Goal: Entertainment & Leisure: Consume media (video, audio)

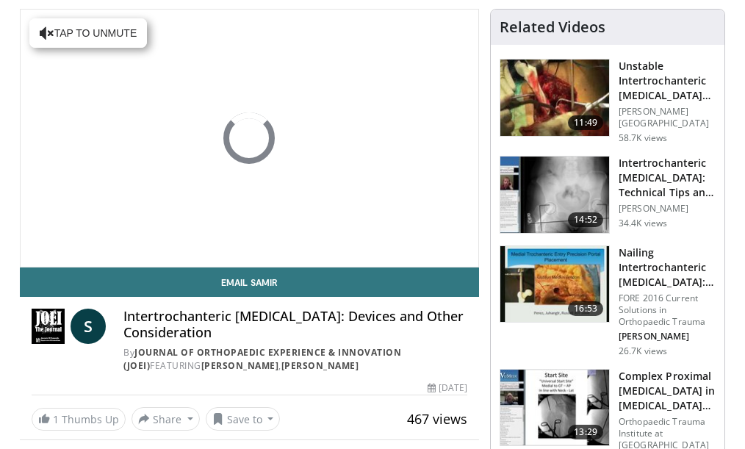
scroll to position [112, 0]
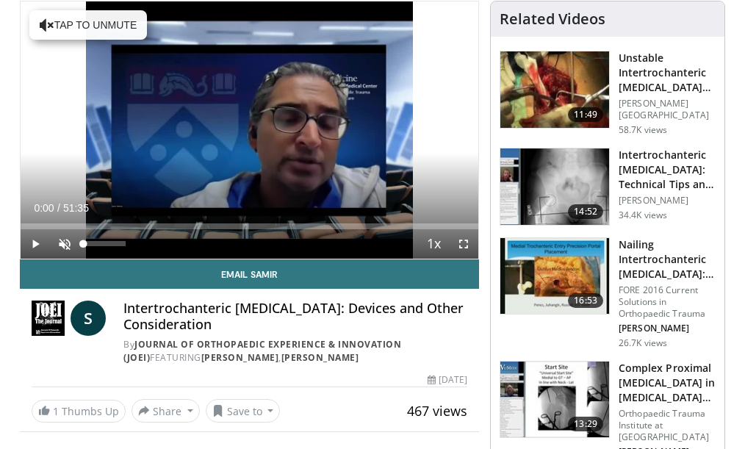
click at [63, 245] on span "Video Player" at bounding box center [64, 243] width 29 height 29
click at [35, 242] on span "Video Player" at bounding box center [35, 243] width 29 height 29
click at [59, 227] on div "Progress Bar" at bounding box center [59, 226] width 1 height 6
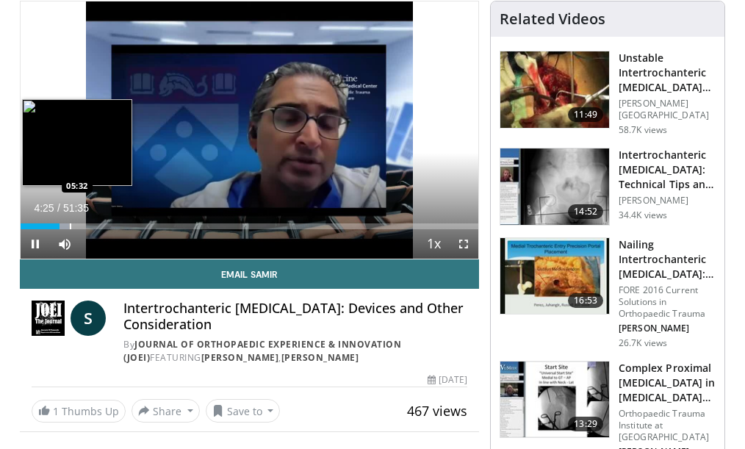
click at [70, 229] on div "Progress Bar" at bounding box center [70, 226] width 1 height 6
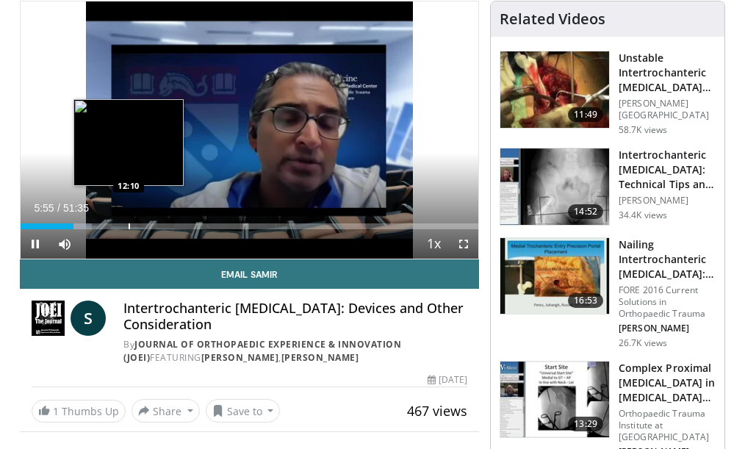
click at [129, 229] on div "Progress Bar" at bounding box center [129, 226] width 1 height 6
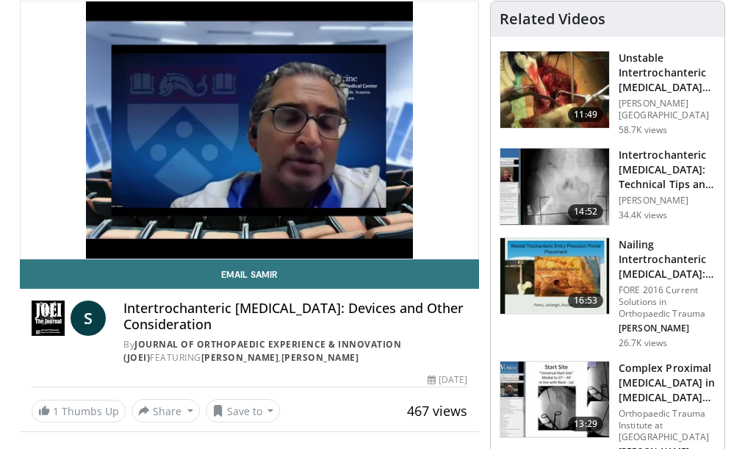
click at [168, 227] on div "10 seconds Tap to unmute" at bounding box center [250, 129] width 458 height 257
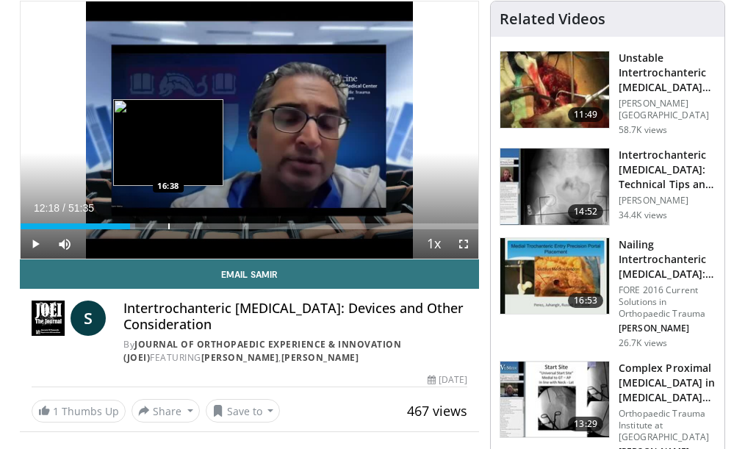
click at [168, 227] on div "Loaded : 24.99% 12:18 16:38" at bounding box center [250, 226] width 458 height 6
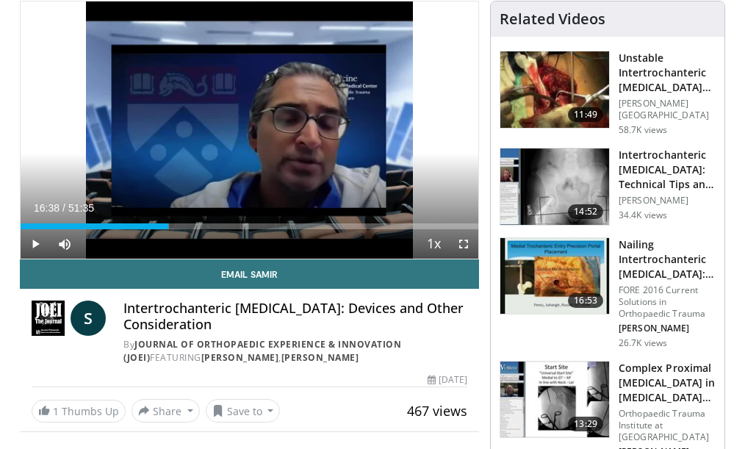
click at [34, 242] on span "Video Player" at bounding box center [35, 243] width 29 height 29
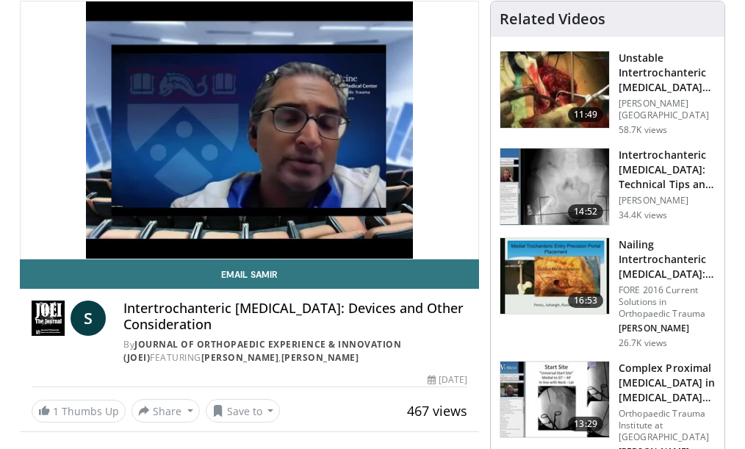
click at [565, 95] on img at bounding box center [554, 89] width 109 height 76
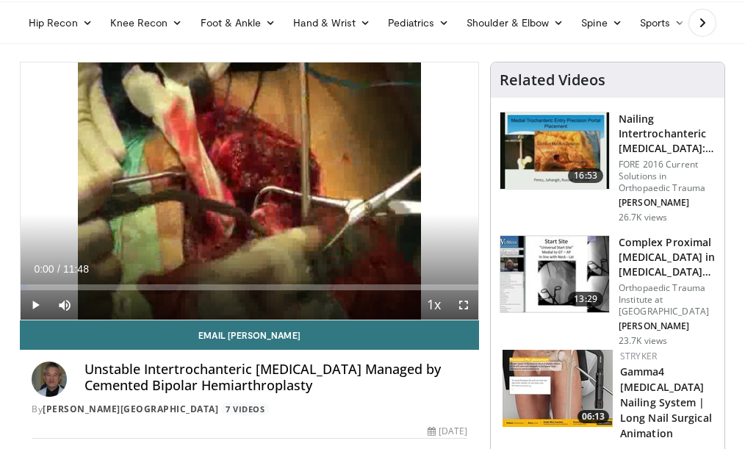
scroll to position [57, 0]
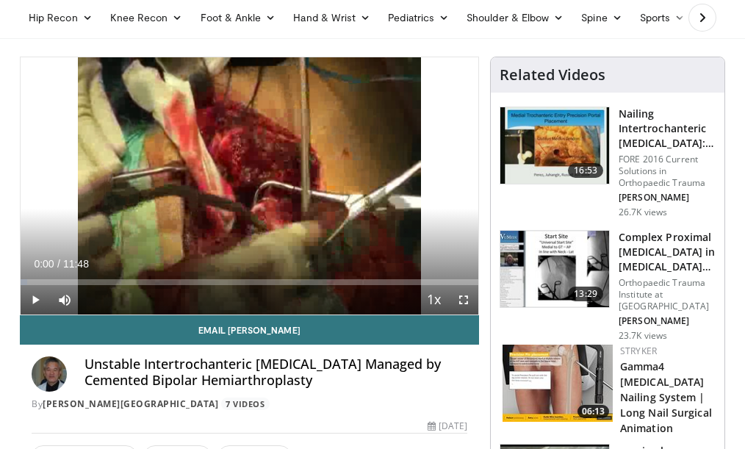
click at [37, 299] on span "Video Player" at bounding box center [35, 299] width 29 height 29
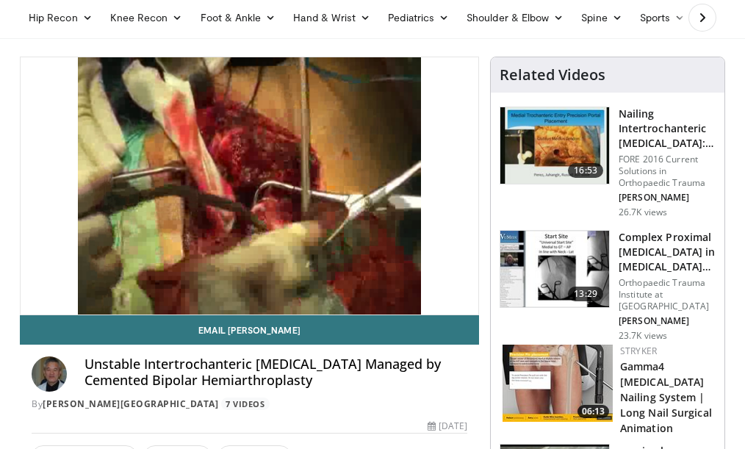
click at [37, 299] on div "10 seconds Tap to unmute" at bounding box center [250, 185] width 458 height 257
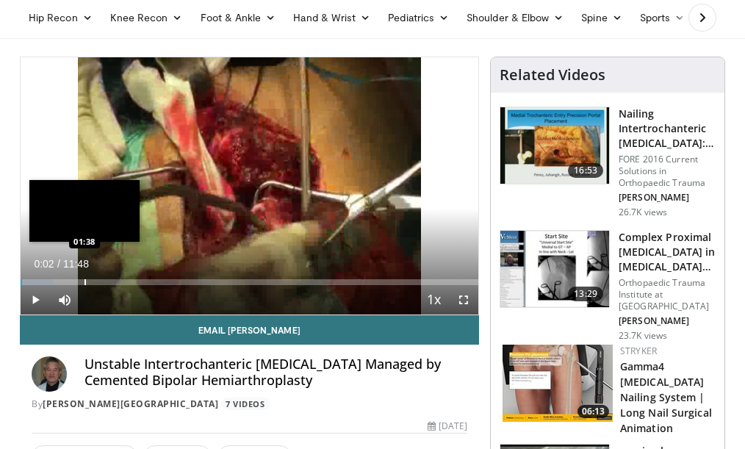
click at [85, 281] on div "Progress Bar" at bounding box center [85, 282] width 1 height 6
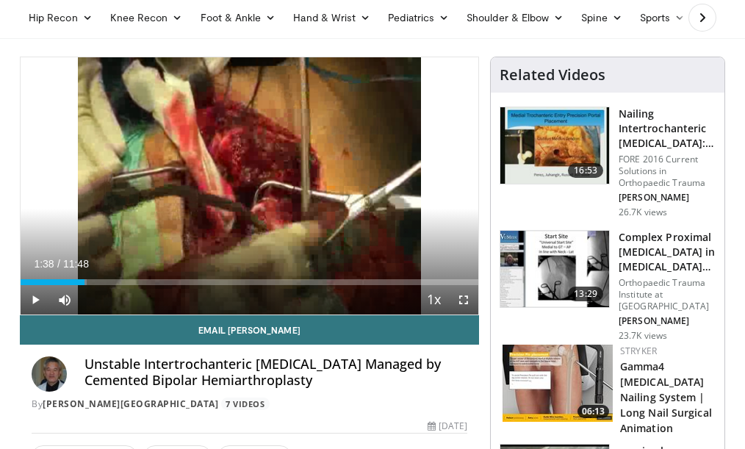
click at [37, 299] on span "Video Player" at bounding box center [35, 299] width 29 height 29
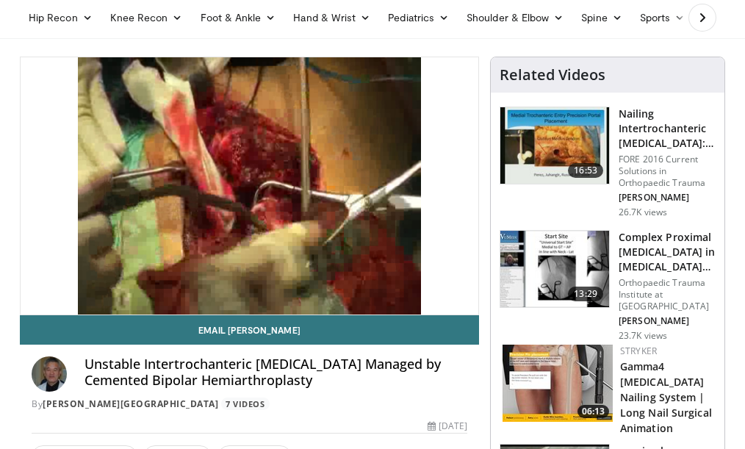
click at [625, 269] on h3 "Complex Proximal [MEDICAL_DATA] in [MEDICAL_DATA] patients" at bounding box center [667, 252] width 97 height 44
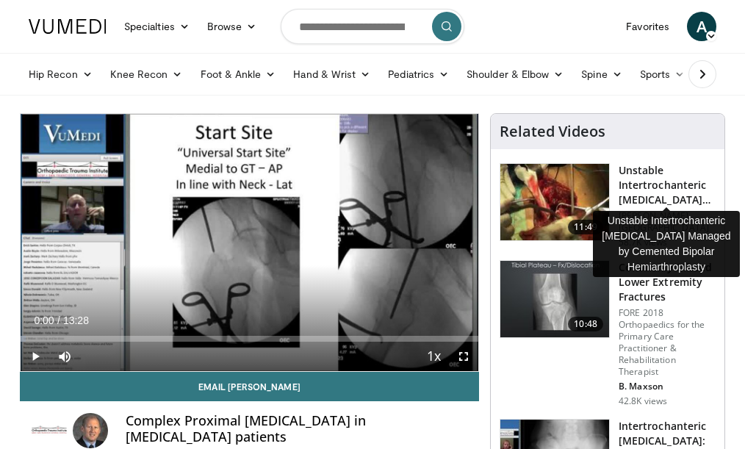
click at [630, 187] on h3 "Unstable Intertrochanteric [MEDICAL_DATA] Managed by Cemented Bipolar Hem…" at bounding box center [667, 185] width 97 height 44
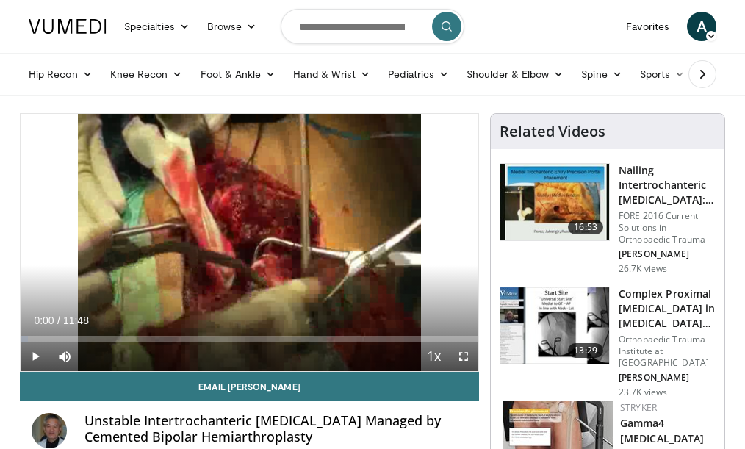
click at [37, 357] on span "Video Player" at bounding box center [35, 356] width 29 height 29
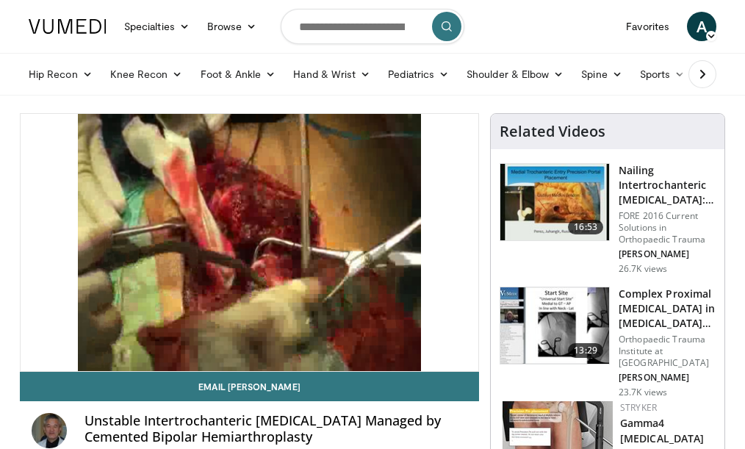
click at [37, 357] on div "10 seconds Tap to unmute" at bounding box center [250, 242] width 458 height 257
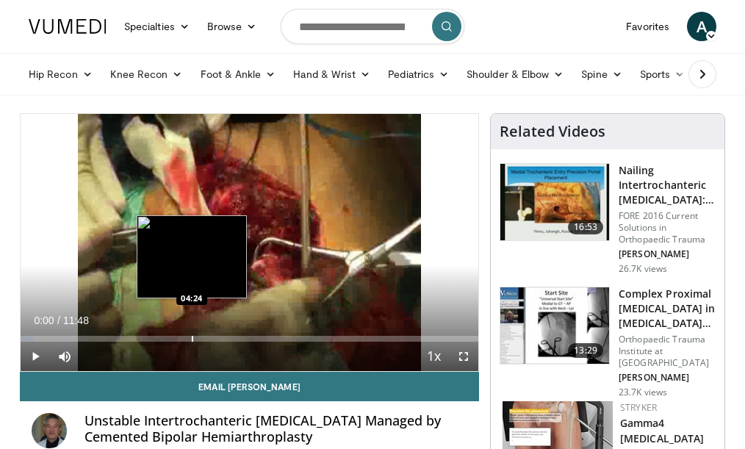
click at [192, 337] on div "Progress Bar" at bounding box center [192, 339] width 1 height 6
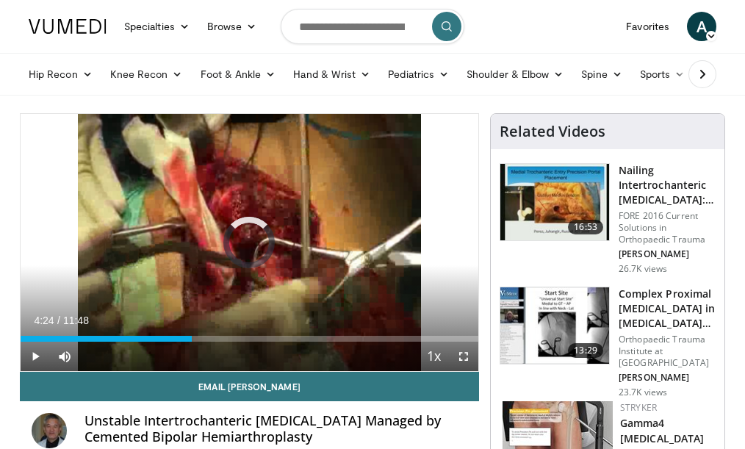
click at [38, 356] on span "Video Player" at bounding box center [35, 356] width 29 height 29
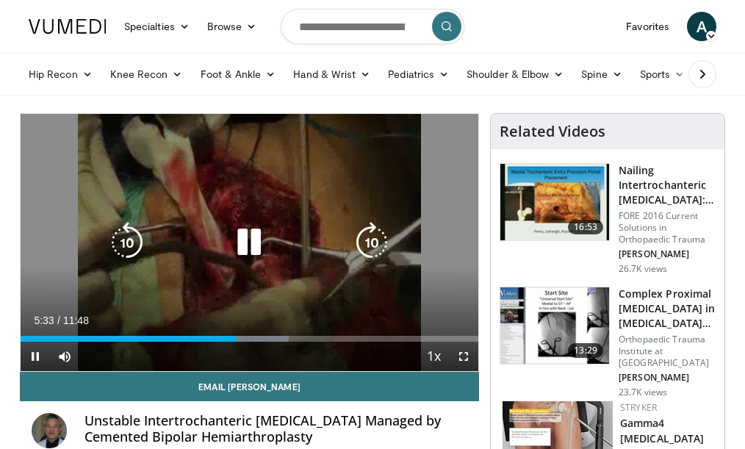
click at [39, 356] on span "Video Player" at bounding box center [35, 356] width 29 height 29
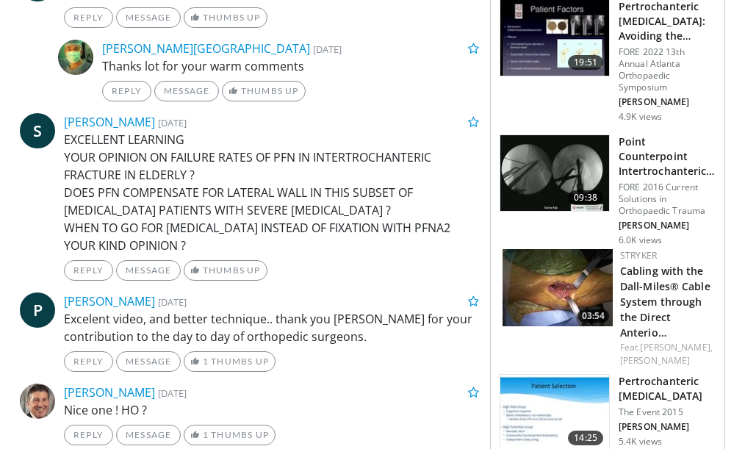
scroll to position [1187, 0]
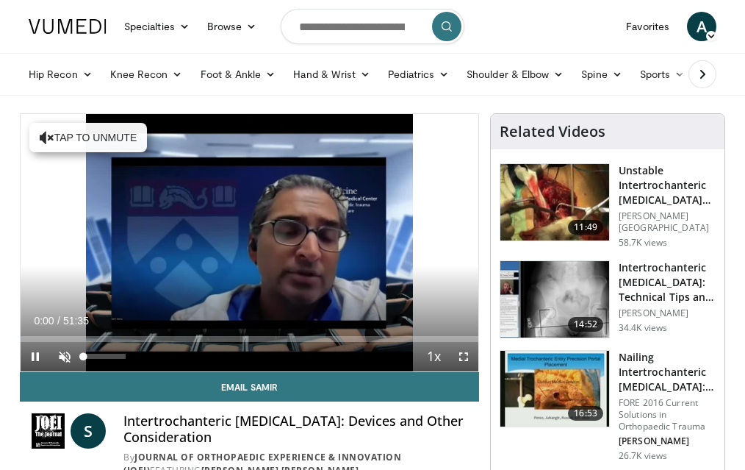
click at [65, 356] on span "Video Player" at bounding box center [64, 356] width 29 height 29
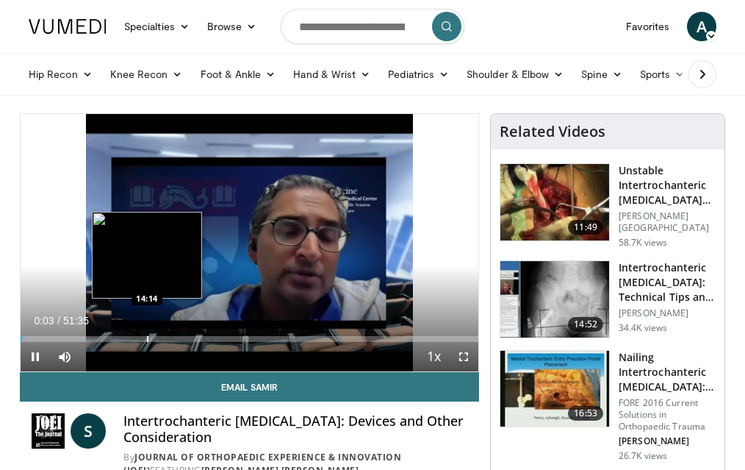
click at [147, 339] on div "Progress Bar" at bounding box center [147, 339] width 1 height 6
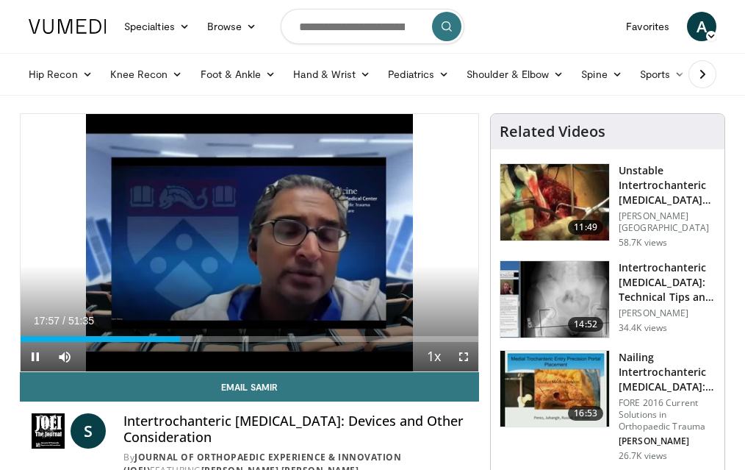
click at [37, 358] on span "Video Player" at bounding box center [35, 356] width 29 height 29
